Goal: Task Accomplishment & Management: Manage account settings

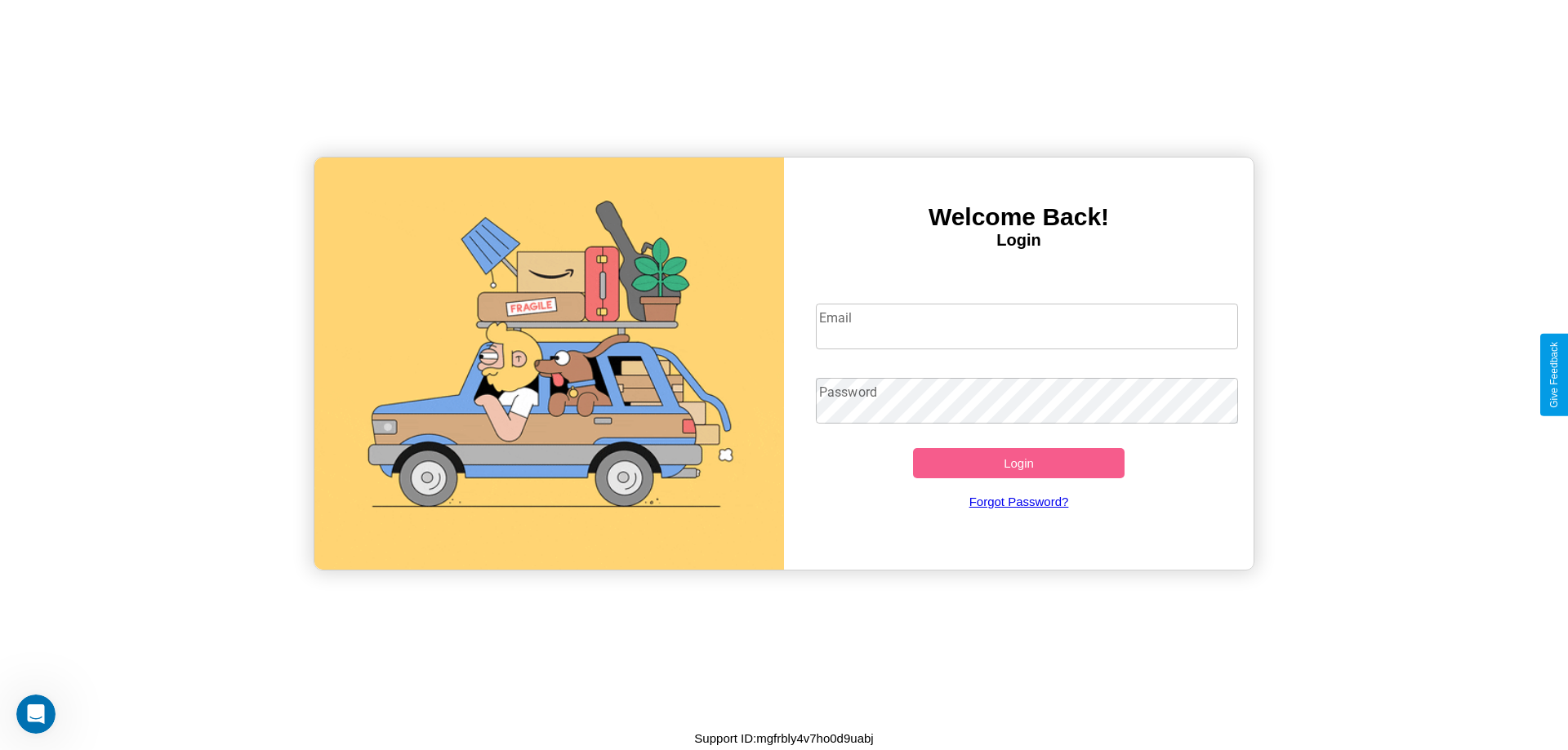
click at [1027, 326] on input "Email" at bounding box center [1027, 326] width 423 height 46
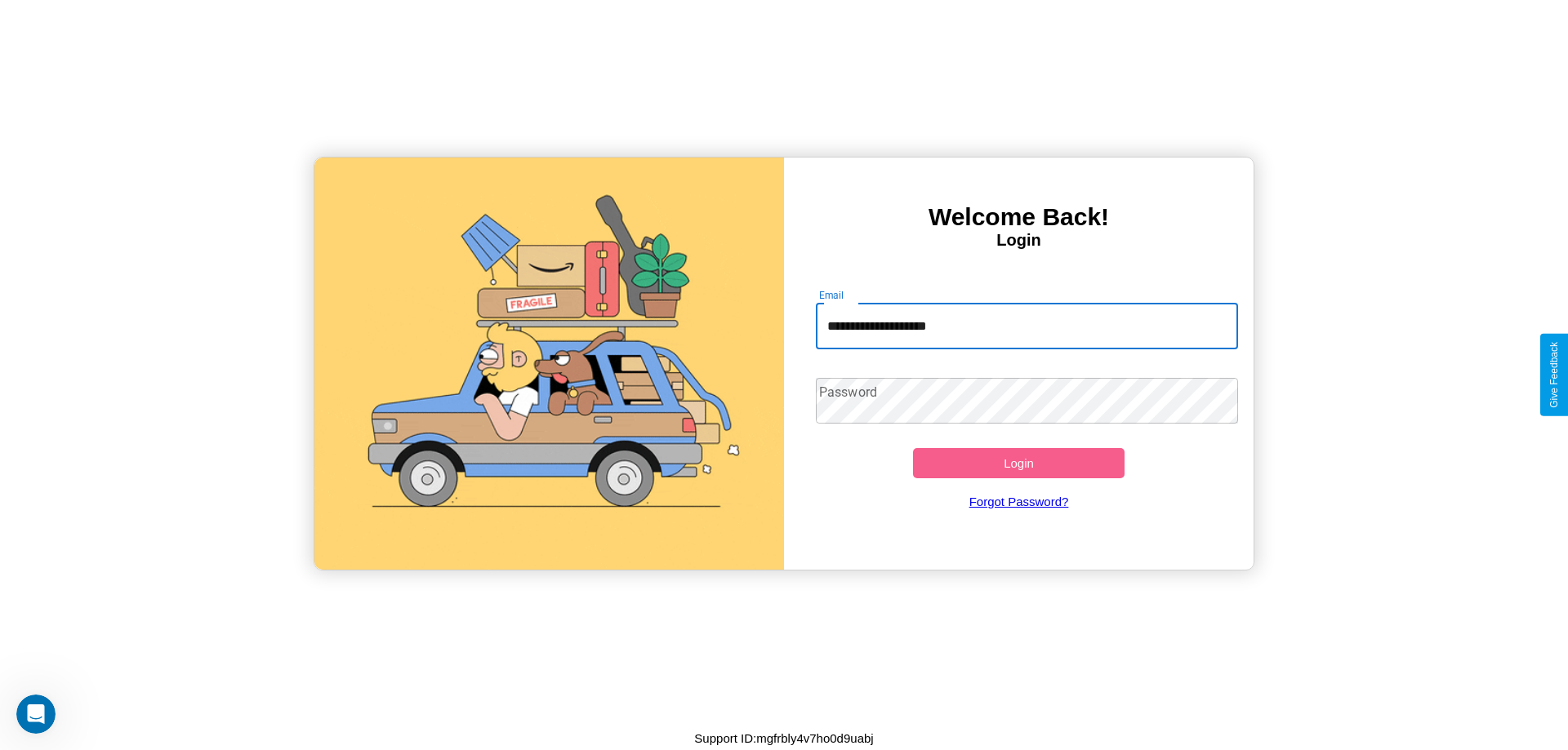
type input "**********"
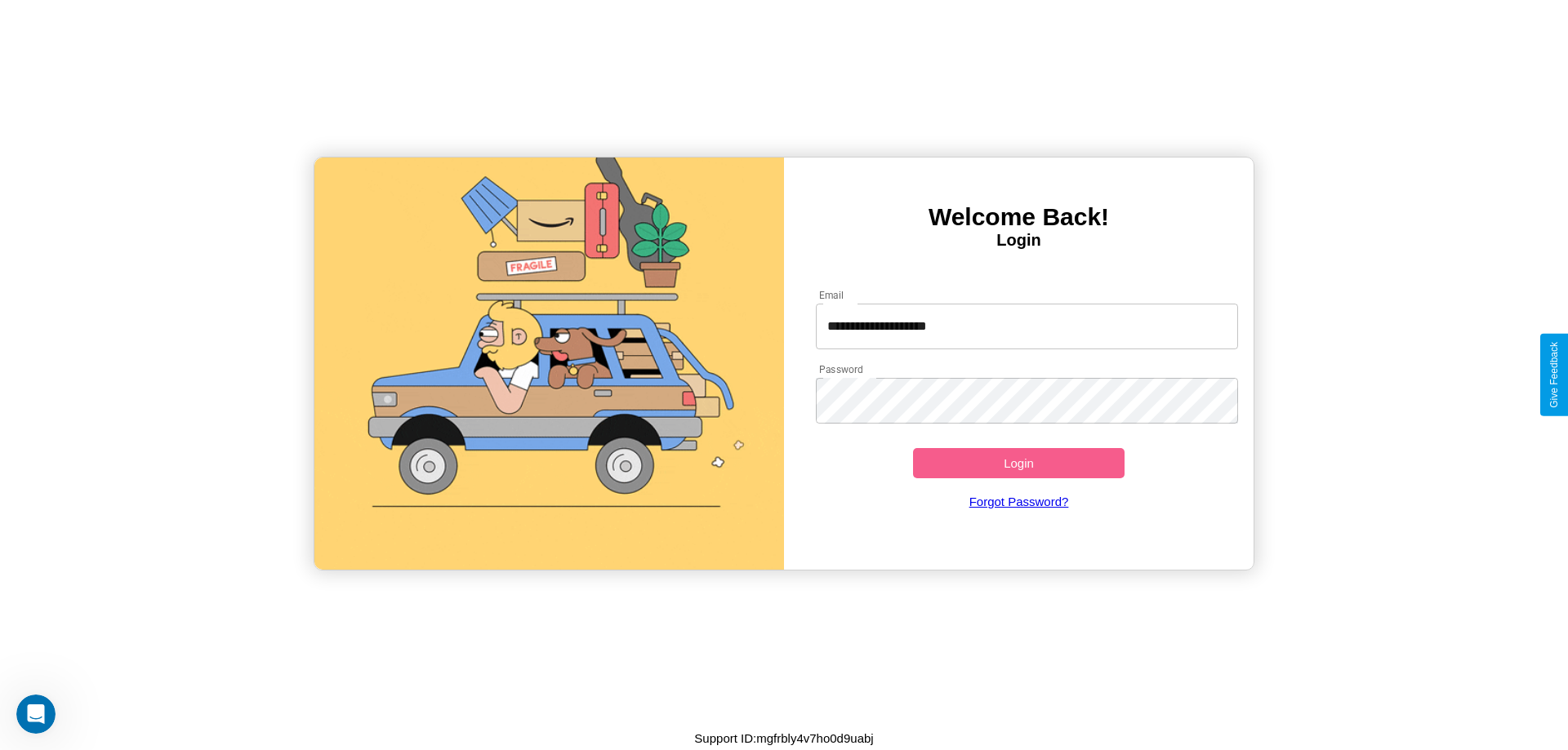
click at [1018, 463] on button "Login" at bounding box center [1018, 463] width 211 height 30
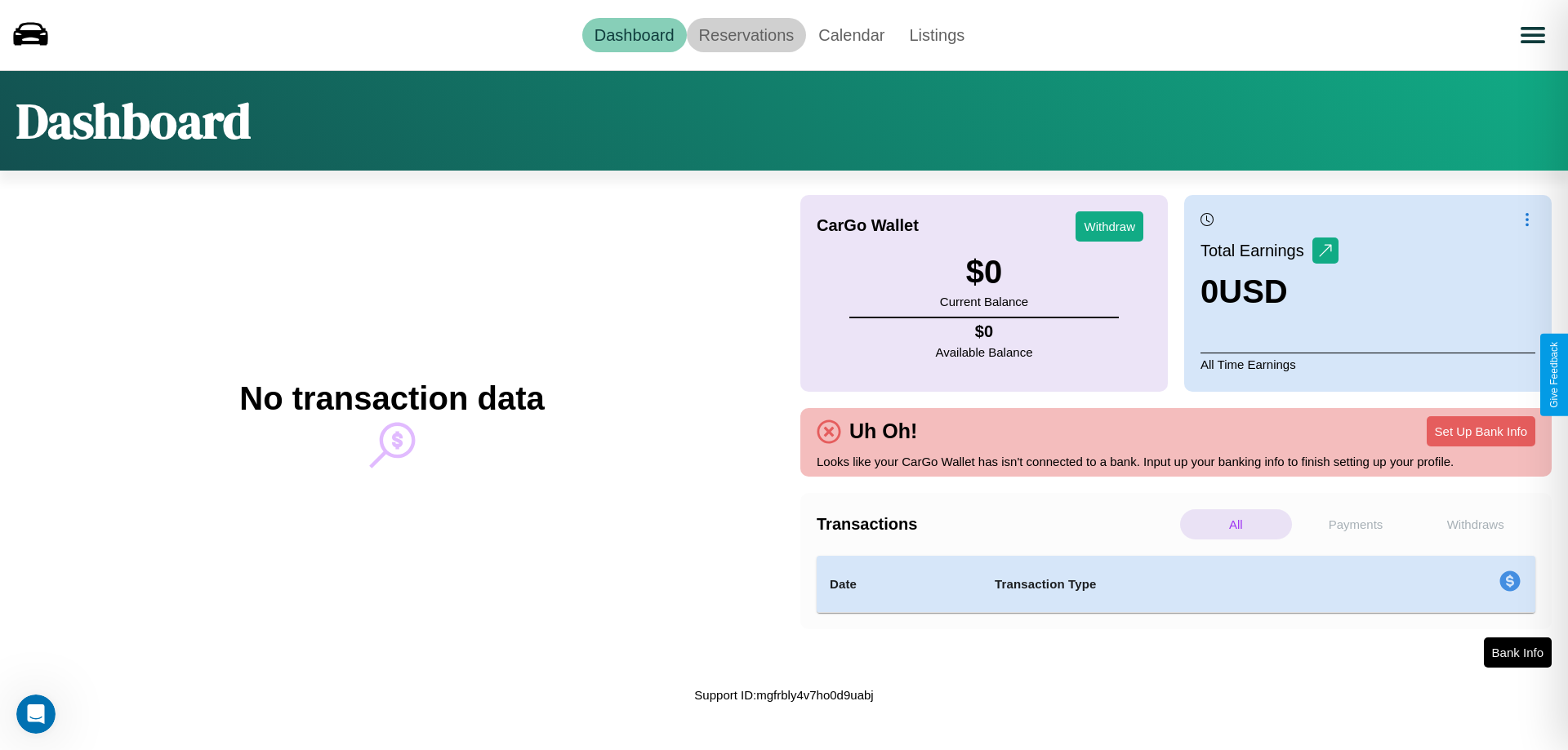
click at [746, 34] on link "Reservations" at bounding box center [746, 34] width 120 height 34
